Goal: Task Accomplishment & Management: Manage account settings

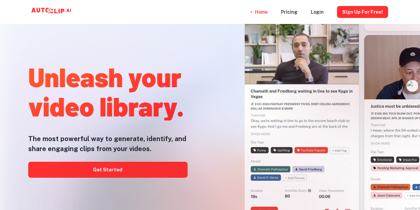
click at [132, 173] on div at bounding box center [210, 209] width 336 height 133
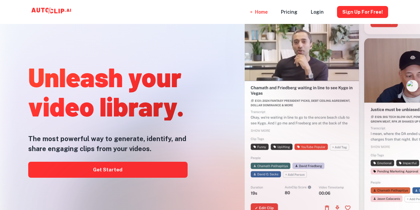
click at [106, 169] on div at bounding box center [210, 209] width 336 height 133
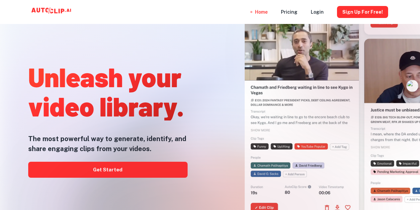
click at [106, 169] on div at bounding box center [210, 209] width 336 height 133
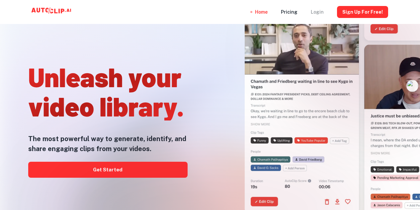
click at [320, 10] on div "Login" at bounding box center [317, 12] width 13 height 24
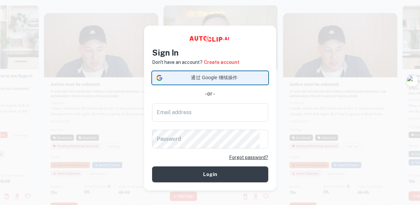
click at [244, 80] on span "通过 Google 继续操作" at bounding box center [214, 77] width 99 height 7
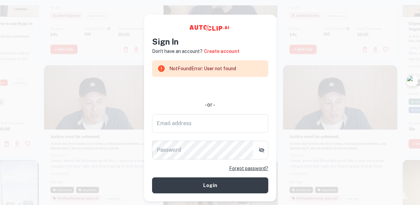
click at [171, 42] on h4 "Sign In" at bounding box center [210, 42] width 116 height 12
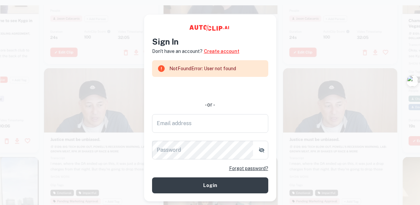
click at [212, 52] on link "Create account" at bounding box center [222, 50] width 36 height 7
